Goal: Find specific page/section: Find specific page/section

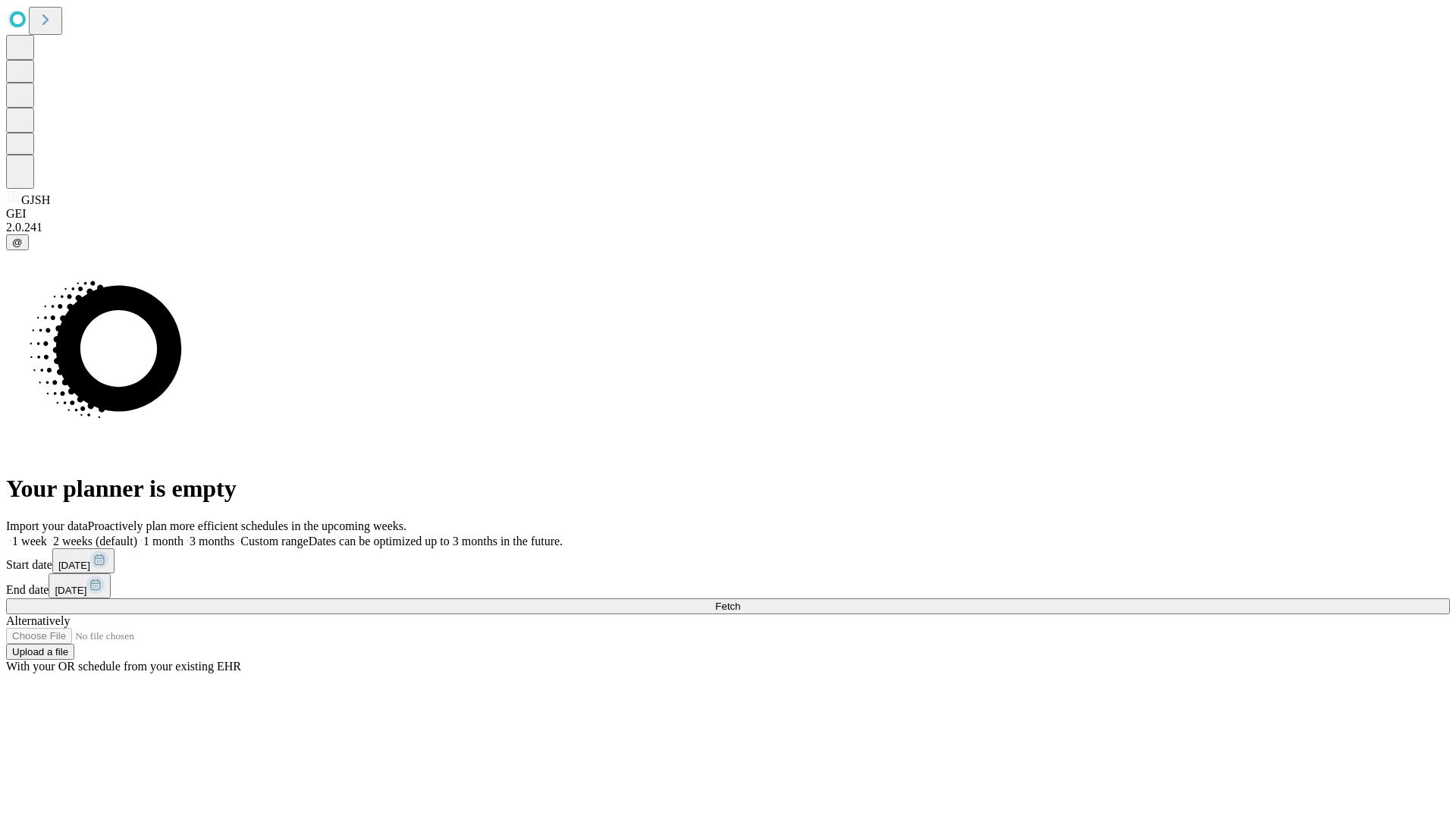
click at [740, 601] on span "Fetch" at bounding box center [727, 607] width 25 height 11
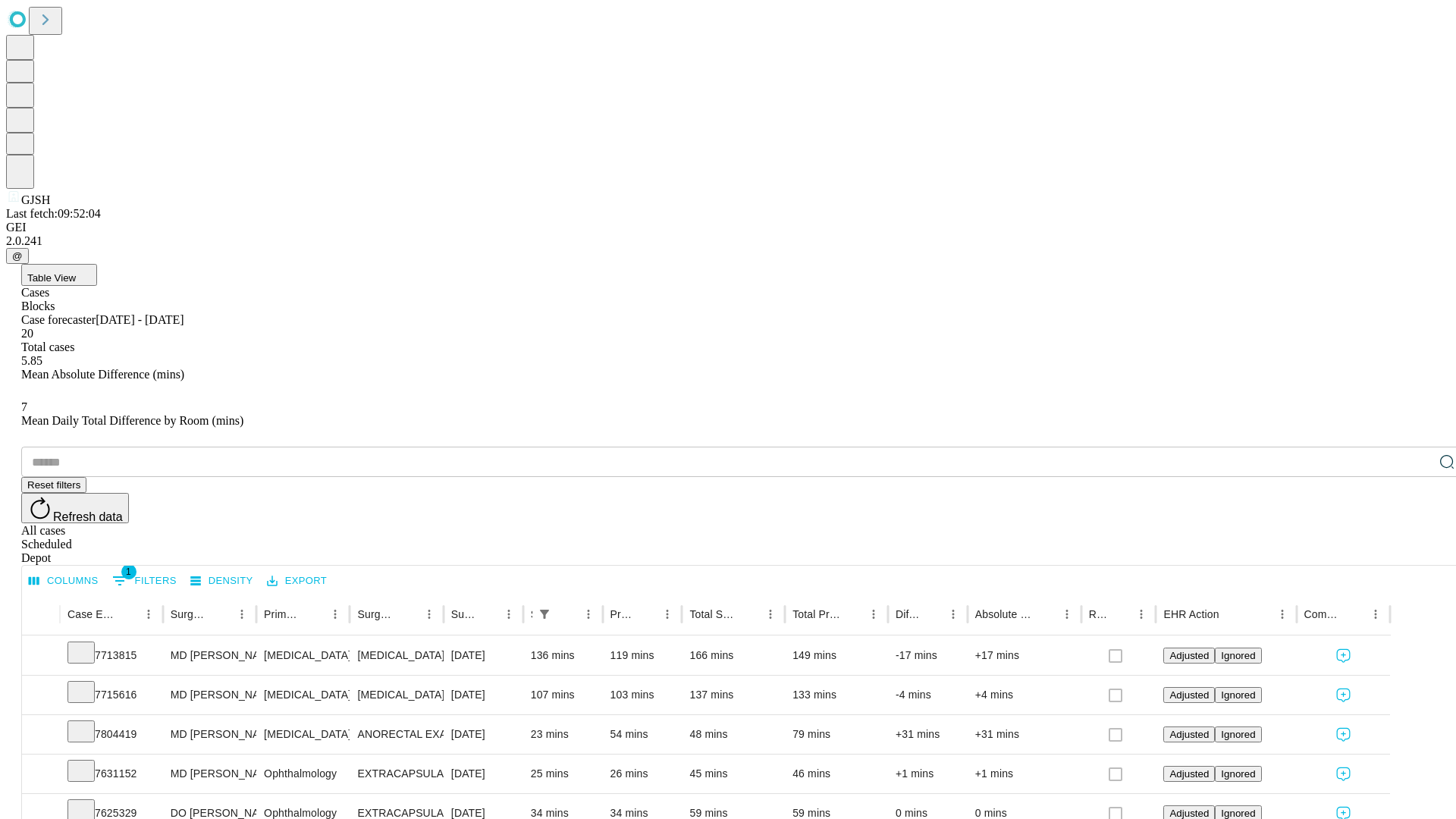
click at [1417, 552] on div "Depot" at bounding box center [743, 558] width 1444 height 14
